Goal: Information Seeking & Learning: Understand process/instructions

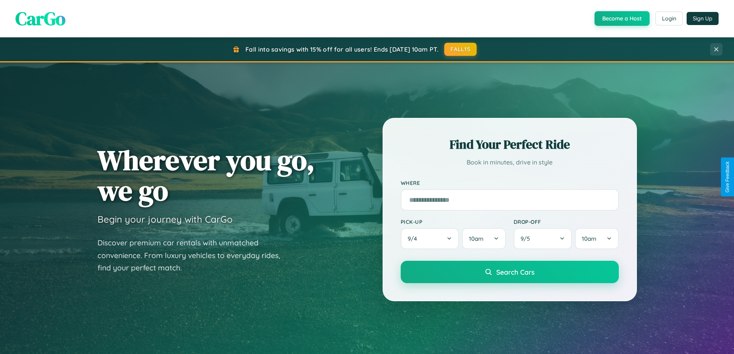
scroll to position [1482, 0]
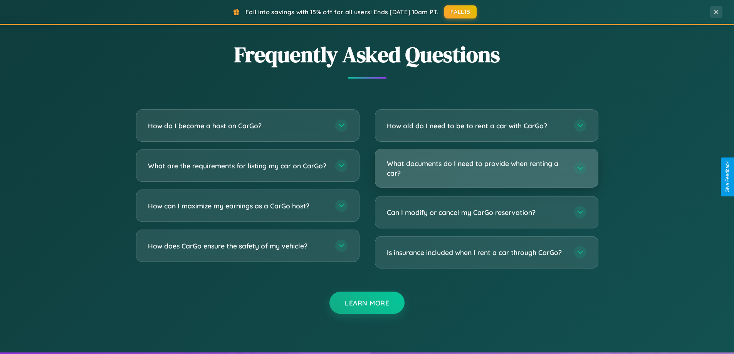
click at [486, 168] on h3 "What documents do I need to provide when renting a car?" at bounding box center [476, 168] width 179 height 19
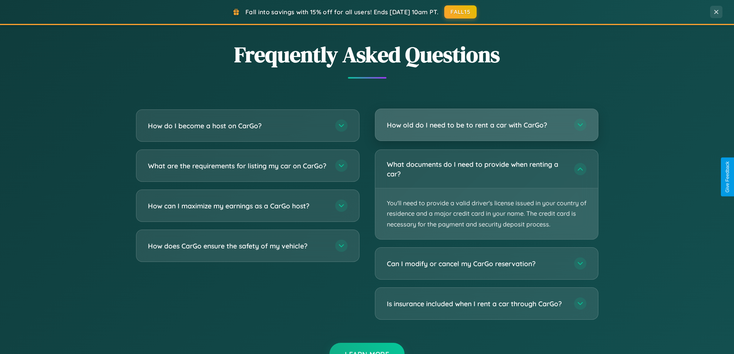
click at [486, 126] on h3 "How old do I need to be to rent a car with CarGo?" at bounding box center [476, 125] width 179 height 10
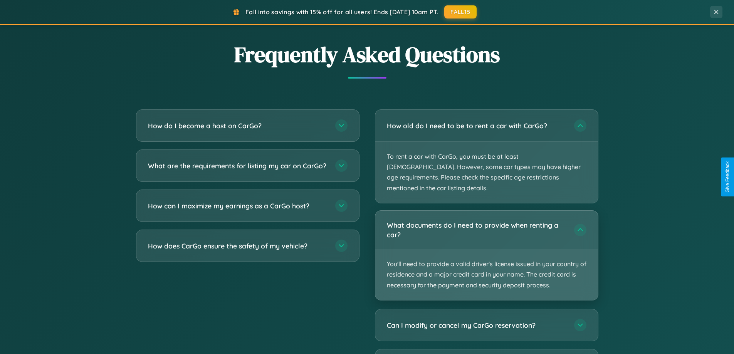
click at [486, 249] on p "You'll need to provide a valid driver's license issued in your country of resid…" at bounding box center [486, 274] width 223 height 51
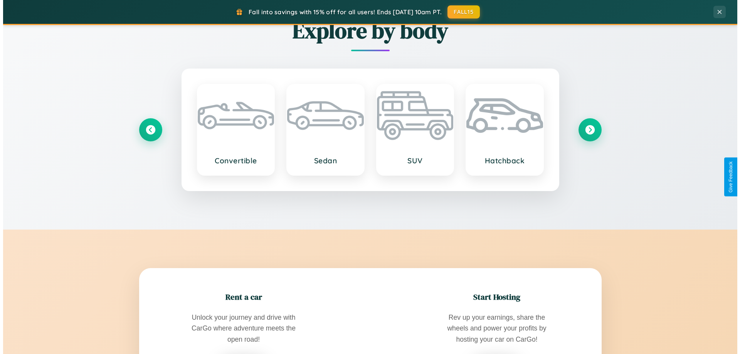
scroll to position [0, 0]
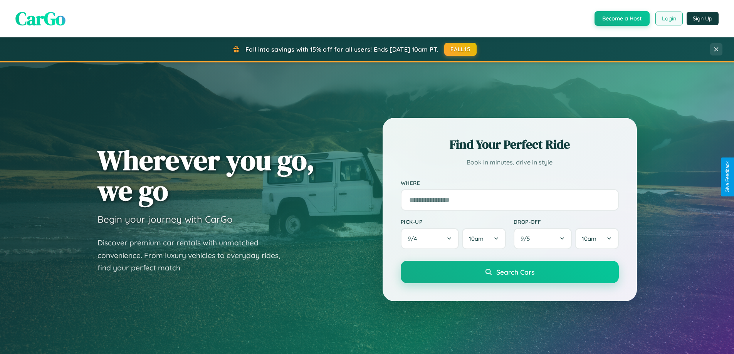
click at [668, 18] on button "Login" at bounding box center [668, 19] width 27 height 14
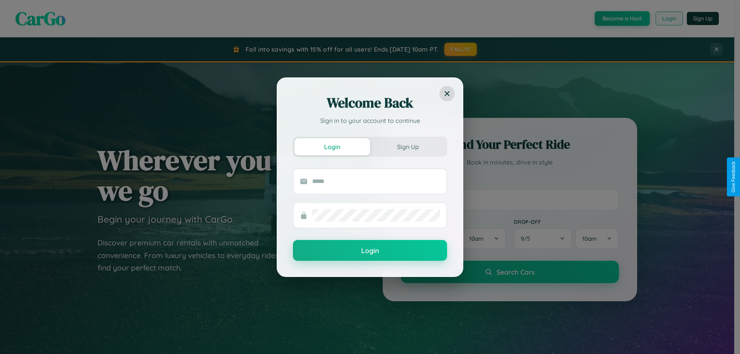
scroll to position [1238, 0]
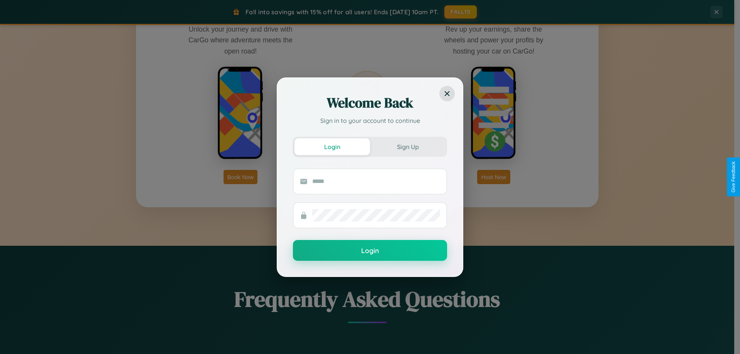
click at [240, 177] on div "Welcome Back Sign in to your account to continue Login Sign Up Login" at bounding box center [370, 177] width 740 height 354
